Goal: Navigation & Orientation: Understand site structure

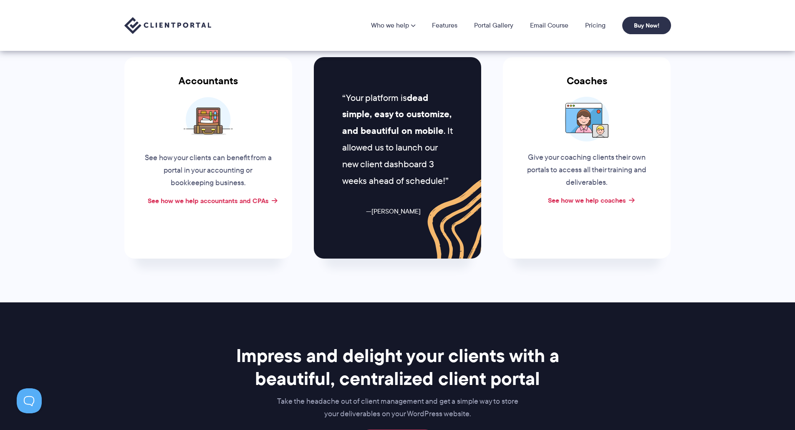
scroll to position [459, 0]
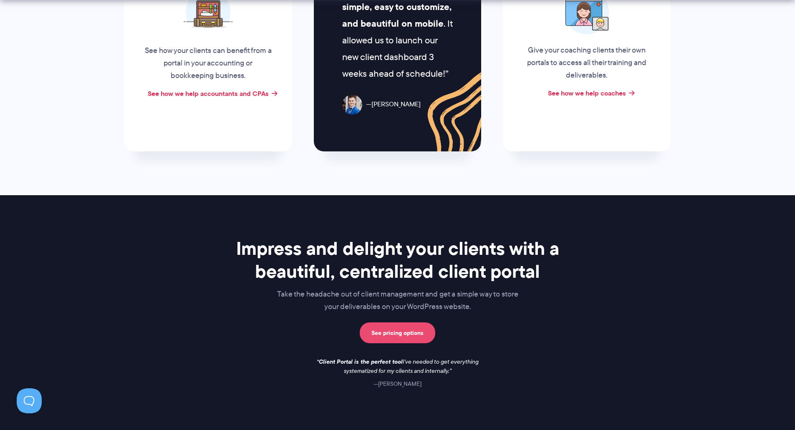
click at [384, 323] on link "See pricing options" at bounding box center [398, 333] width 76 height 21
click at [387, 323] on link "See pricing options" at bounding box center [398, 333] width 76 height 21
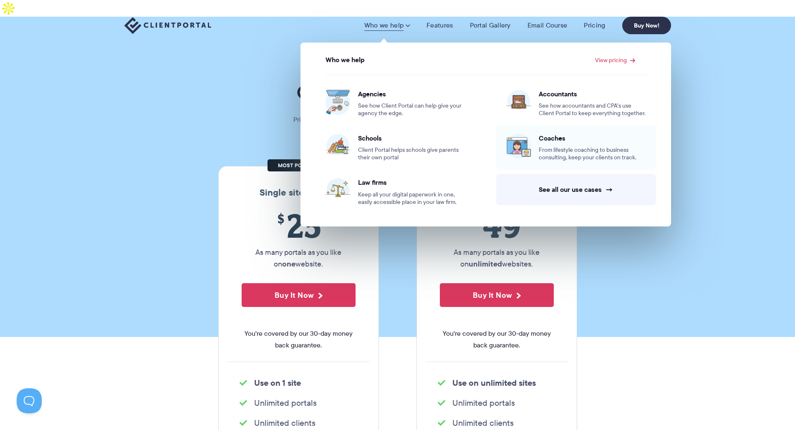
click at [569, 142] on span "Coaches" at bounding box center [592, 138] width 107 height 8
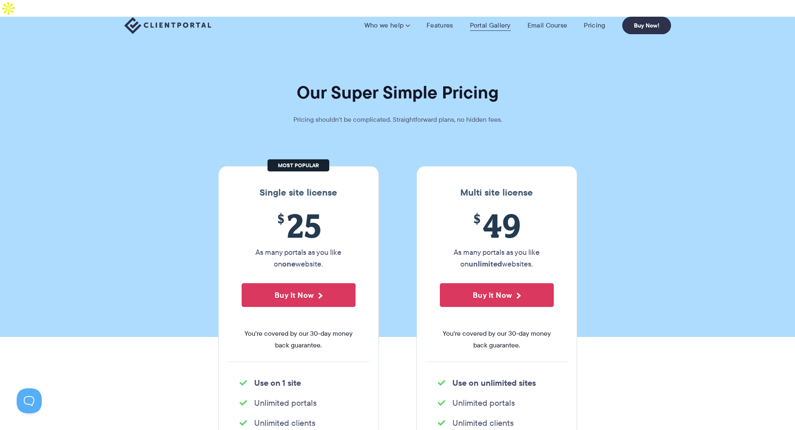
click at [488, 24] on link "Portal Gallery" at bounding box center [490, 25] width 41 height 8
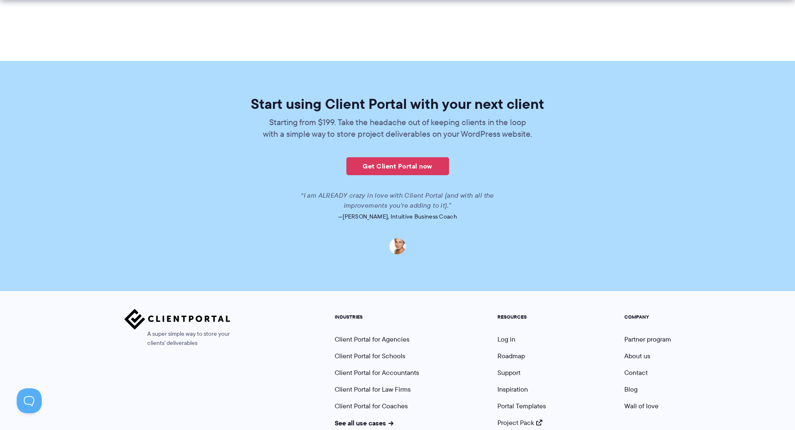
scroll to position [1944, 0]
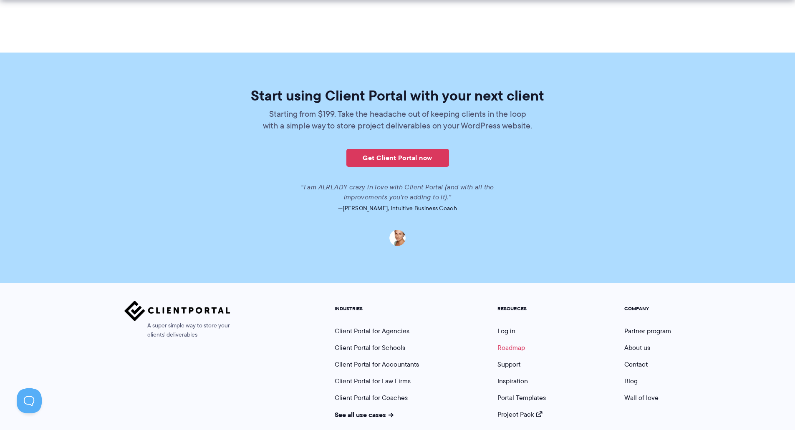
click at [511, 343] on link "Roadmap" at bounding box center [512, 348] width 28 height 10
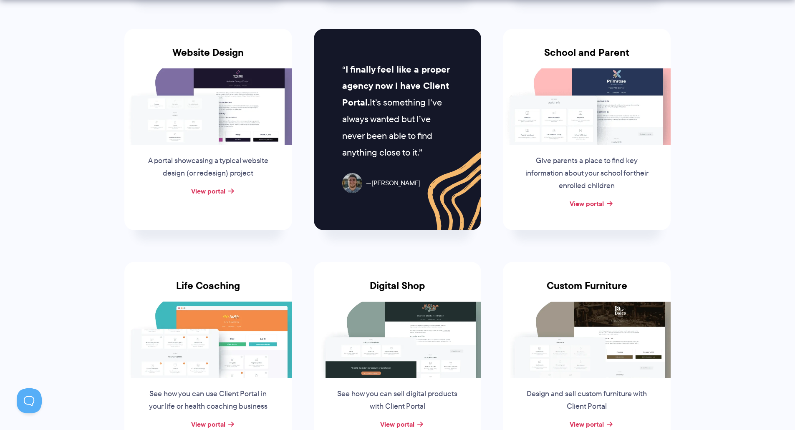
scroll to position [543, 0]
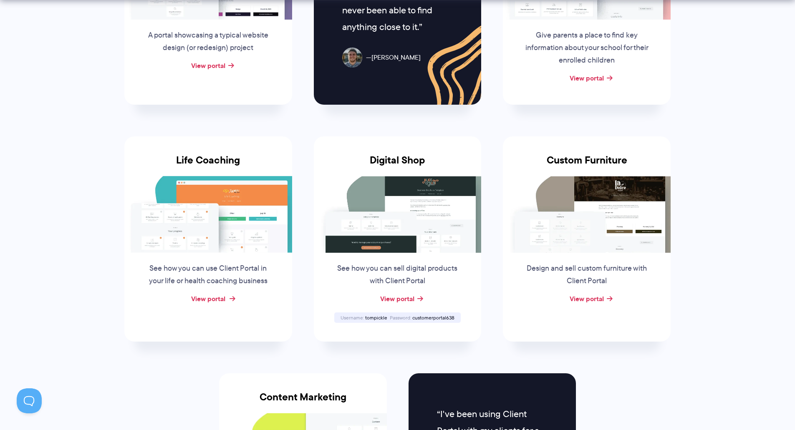
click at [225, 294] on link "View portal" at bounding box center [208, 299] width 34 height 10
